Goal: Find contact information: Find contact information

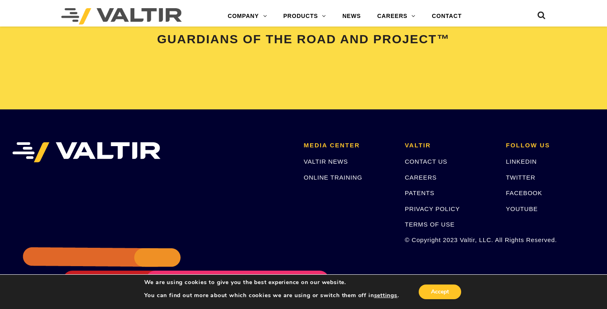
scroll to position [1735, 0]
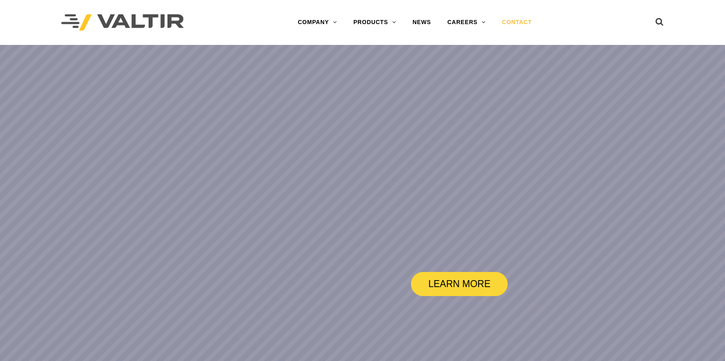
click at [518, 23] on link "CONTACT" at bounding box center [517, 22] width 46 height 16
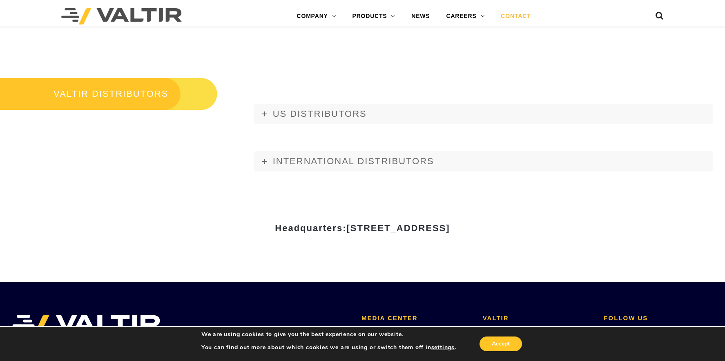
scroll to position [1022, 0]
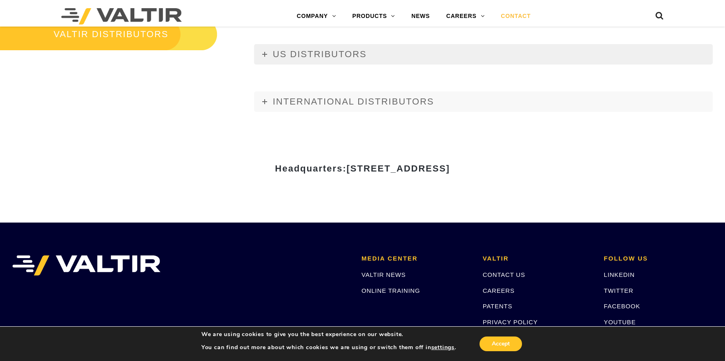
click at [326, 52] on span "US DISTRIBUTORS" at bounding box center [320, 54] width 94 height 10
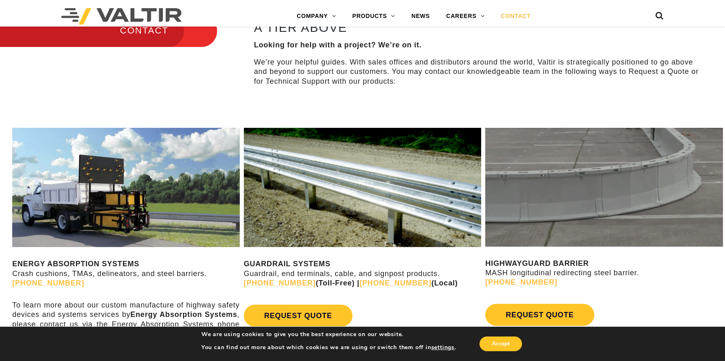
scroll to position [355, 0]
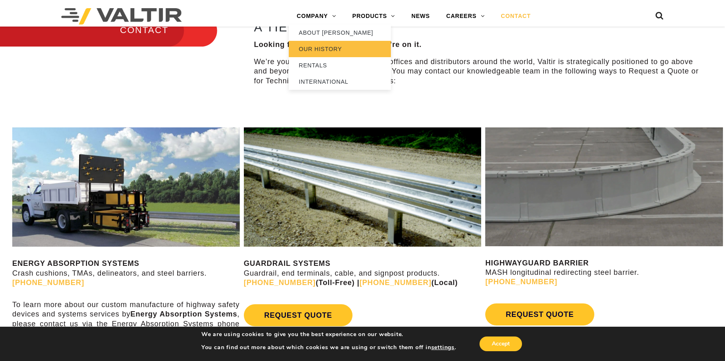
click at [324, 46] on link "OUR HISTORY" at bounding box center [340, 49] width 102 height 16
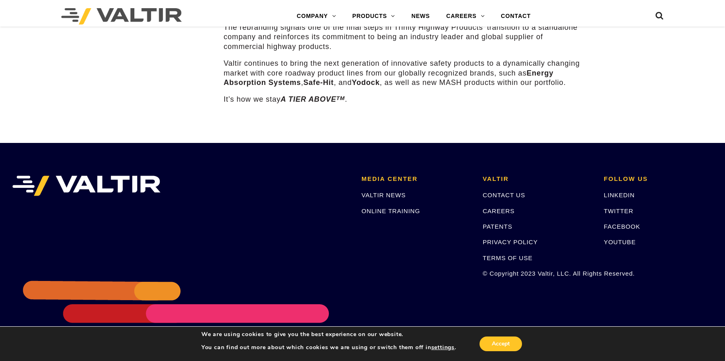
scroll to position [1257, 0]
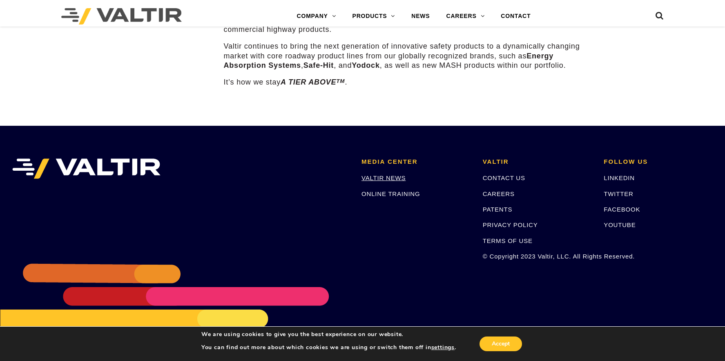
click at [400, 174] on link "VALTIR NEWS" at bounding box center [384, 177] width 44 height 7
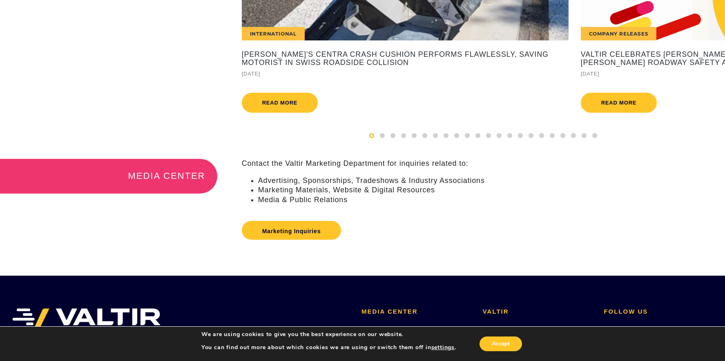
scroll to position [99, 0]
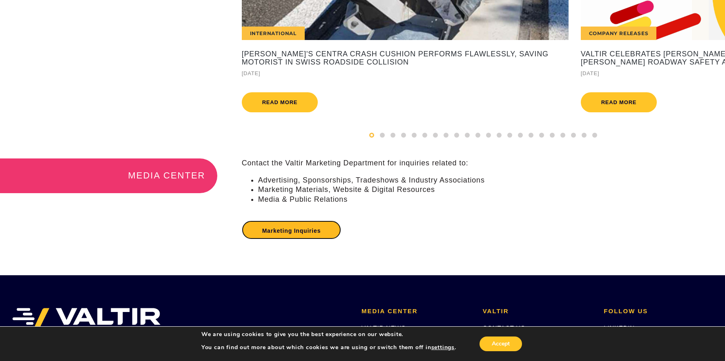
click at [324, 235] on link "Marketing Inquiries" at bounding box center [292, 230] width 100 height 19
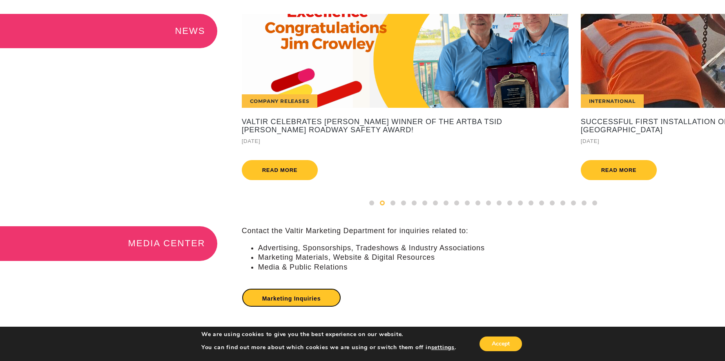
scroll to position [0, 0]
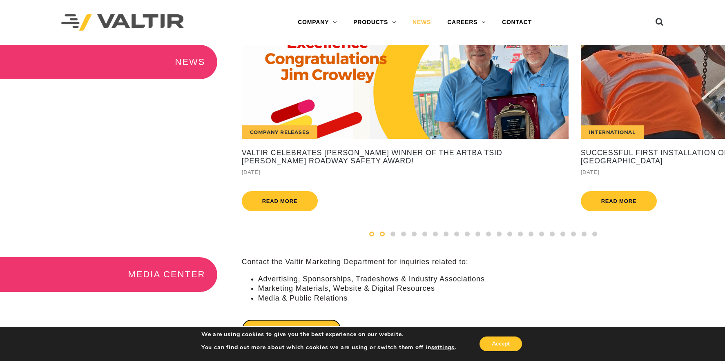
click at [373, 237] on span at bounding box center [371, 234] width 5 height 5
click at [516, 20] on link "CONTACT" at bounding box center [517, 22] width 46 height 16
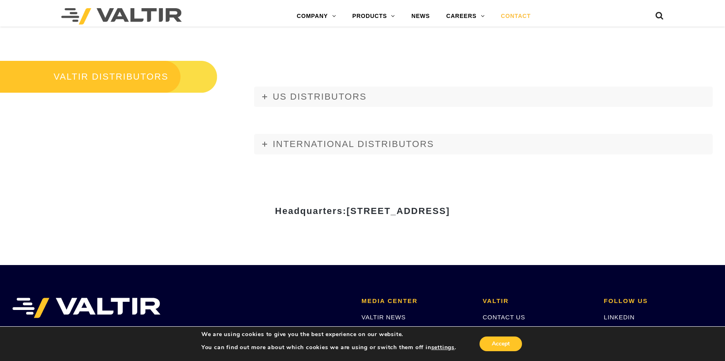
scroll to position [981, 0]
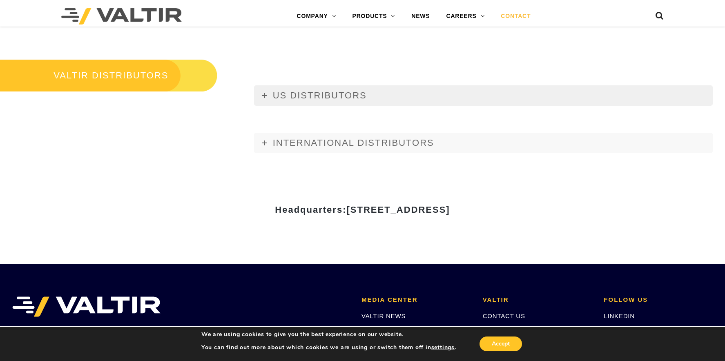
click at [341, 96] on span "US DISTRIBUTORS" at bounding box center [320, 95] width 94 height 10
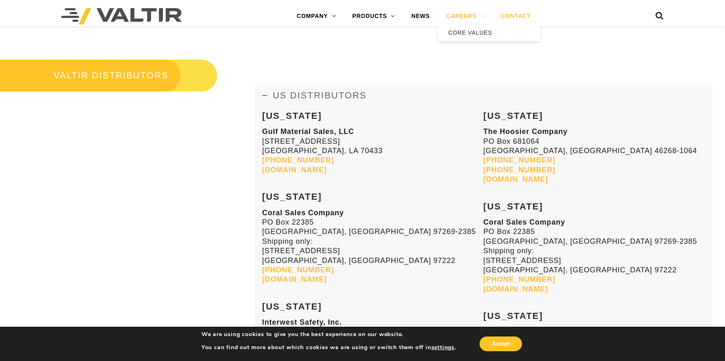
click at [474, 13] on link "CAREERS" at bounding box center [465, 16] width 55 height 16
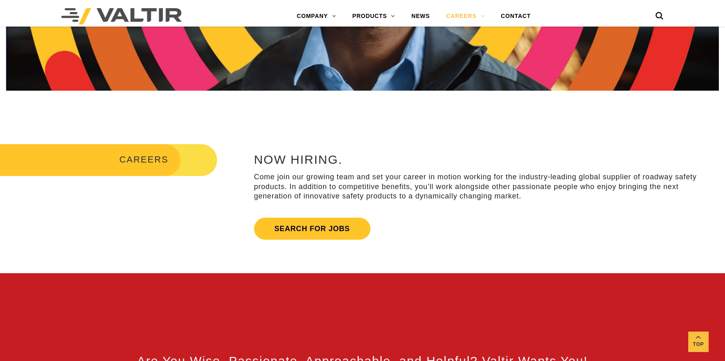
scroll to position [253, 0]
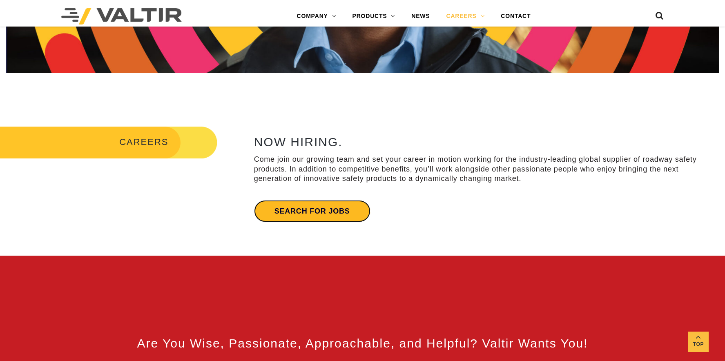
click at [319, 205] on link "Search for jobs" at bounding box center [312, 211] width 116 height 22
